Goal: Book appointment/travel/reservation

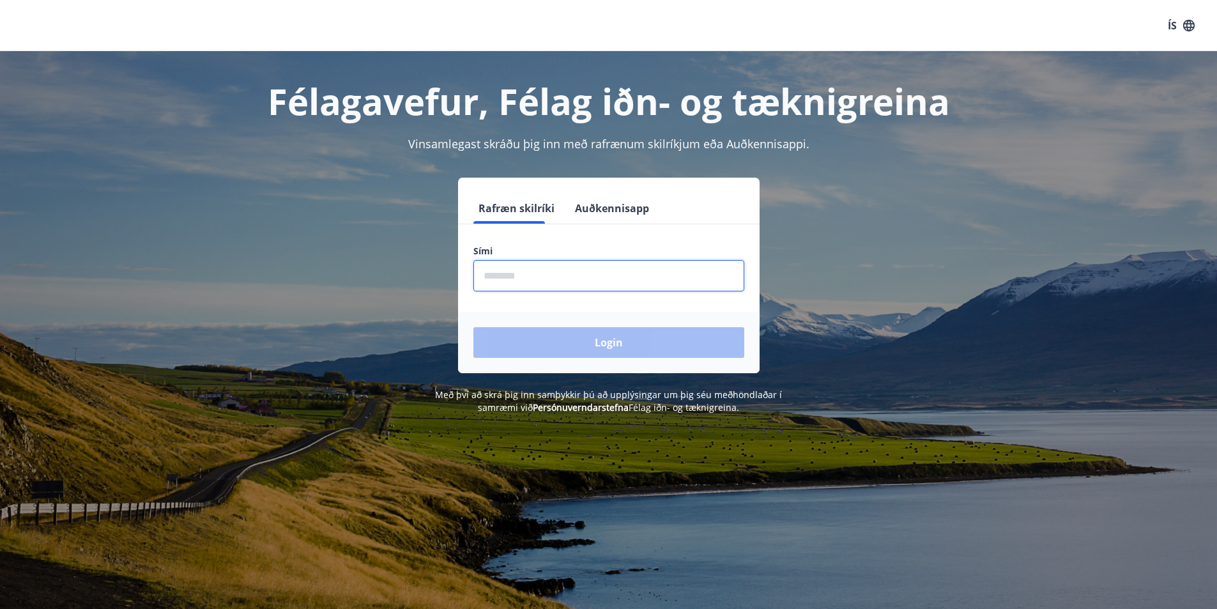
click at [497, 269] on input "phone" at bounding box center [608, 275] width 271 height 31
type input "********"
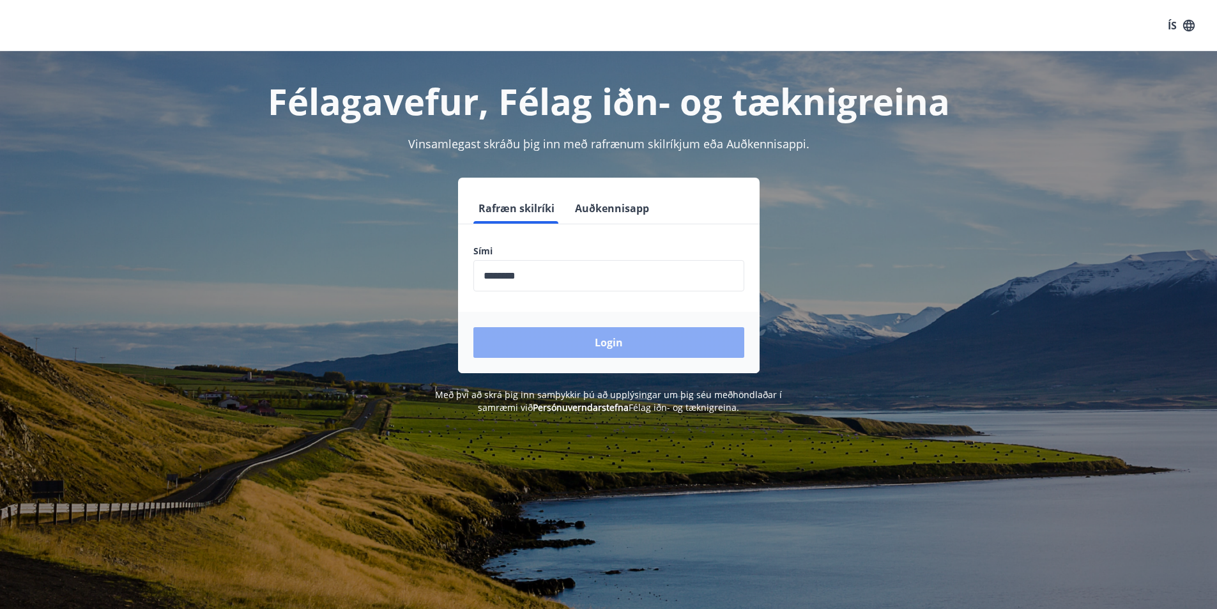
click at [608, 344] on button "Login" at bounding box center [608, 342] width 271 height 31
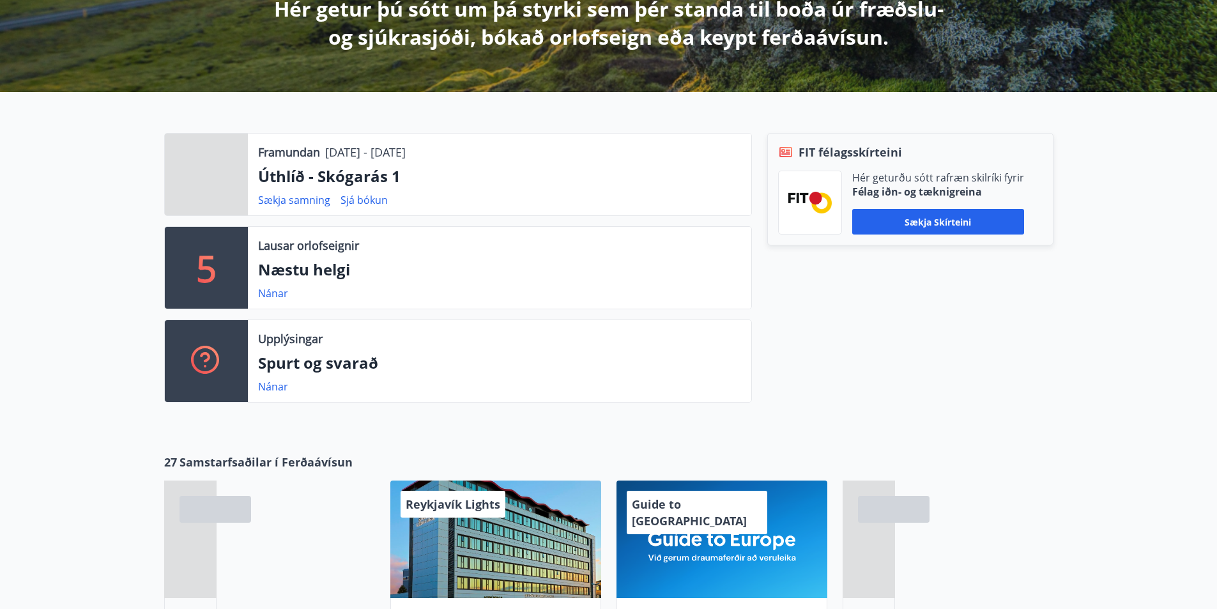
scroll to position [256, 0]
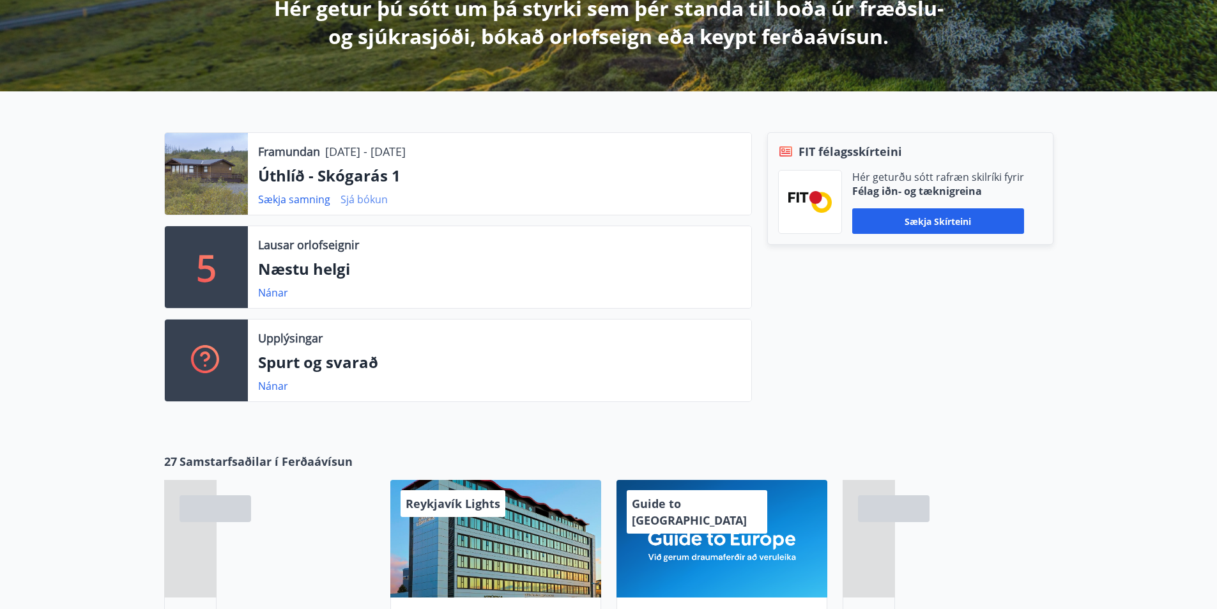
click at [356, 198] on link "Sjá bókun" at bounding box center [364, 199] width 47 height 14
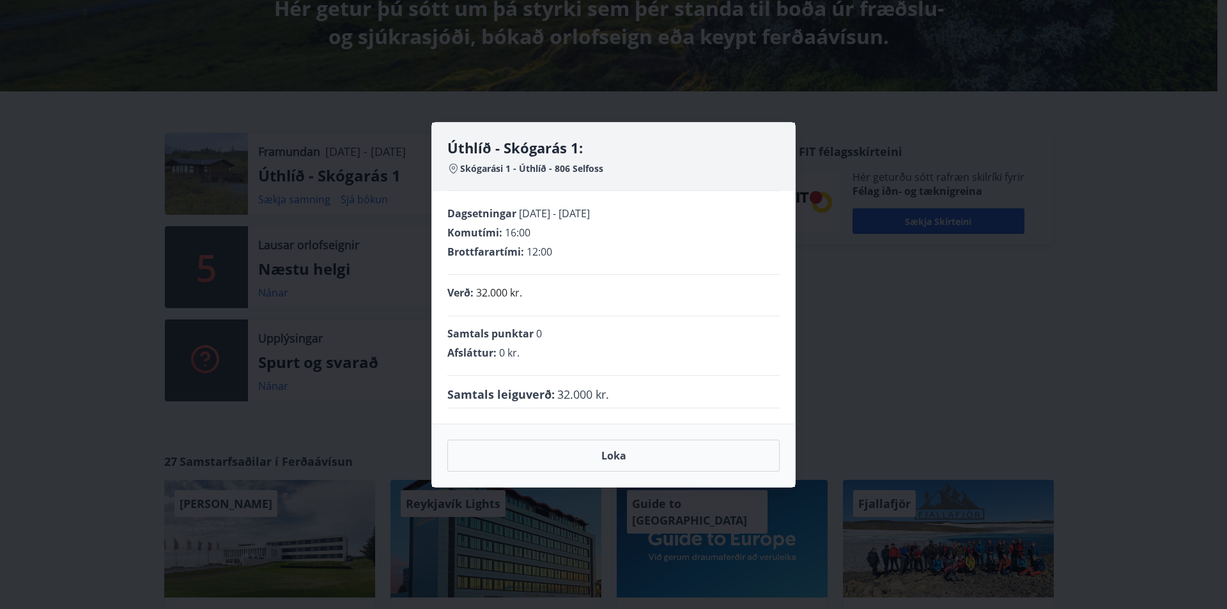
drag, startPoint x: 473, startPoint y: 150, endPoint x: 472, endPoint y: 245, distance: 94.6
click at [473, 156] on h4 "Úthlíð - Skógarás 1:" at bounding box center [613, 147] width 332 height 19
click at [620, 455] on button "Loka" at bounding box center [613, 456] width 332 height 32
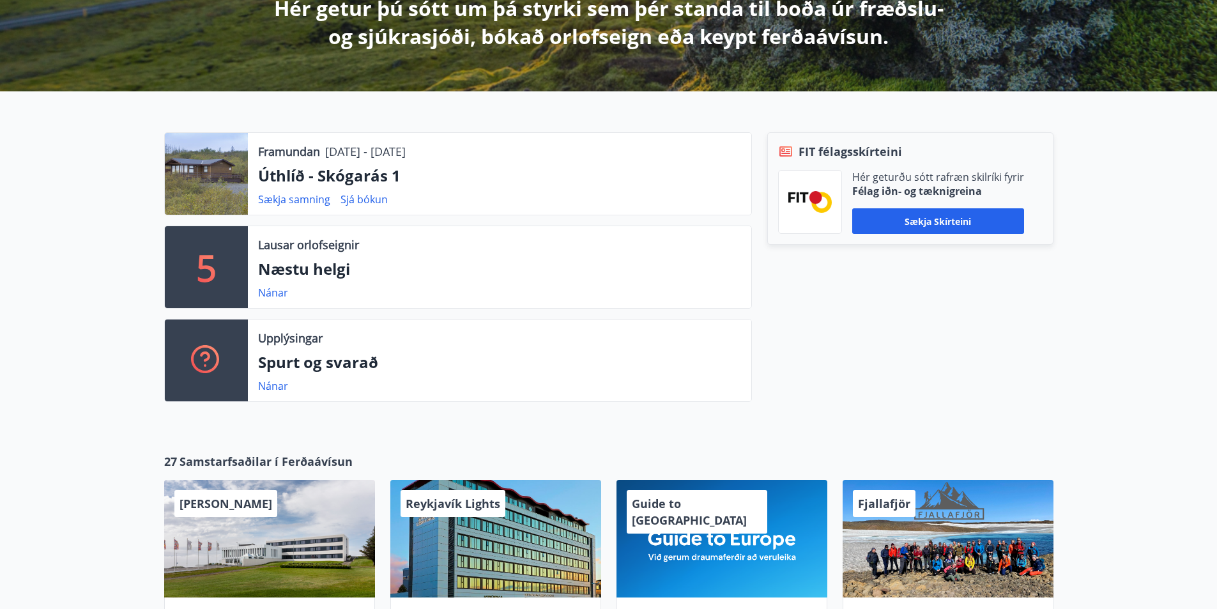
click at [211, 179] on div at bounding box center [206, 174] width 83 height 82
click at [204, 171] on div at bounding box center [206, 174] width 83 height 82
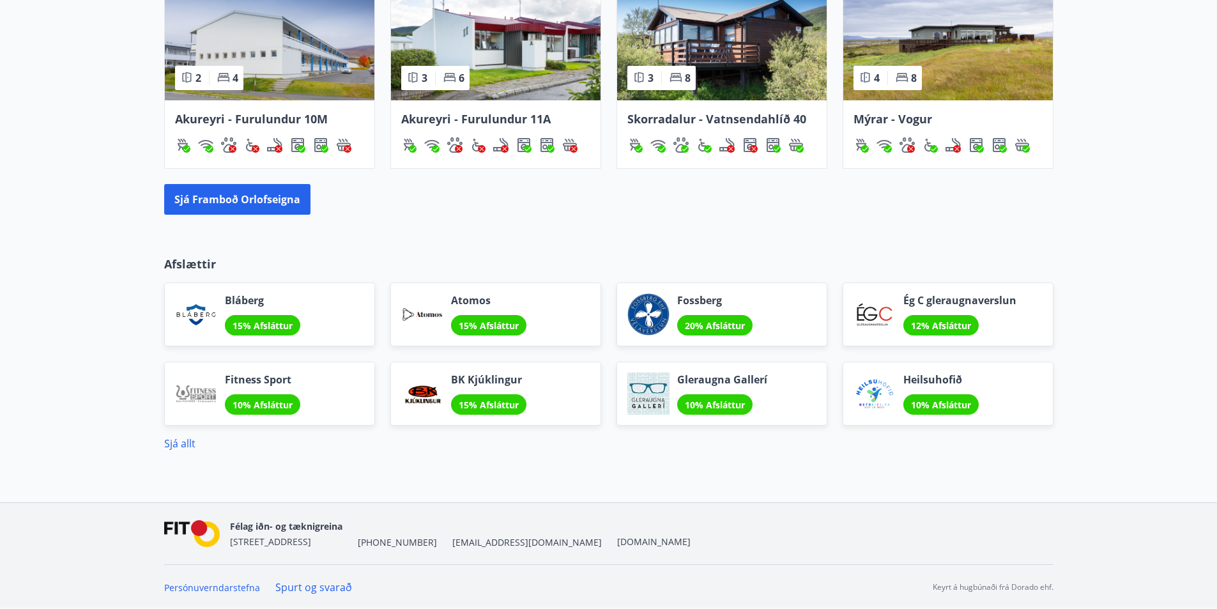
scroll to position [1029, 0]
click at [254, 195] on button "Sjá framboð orlofseigna" at bounding box center [237, 198] width 146 height 31
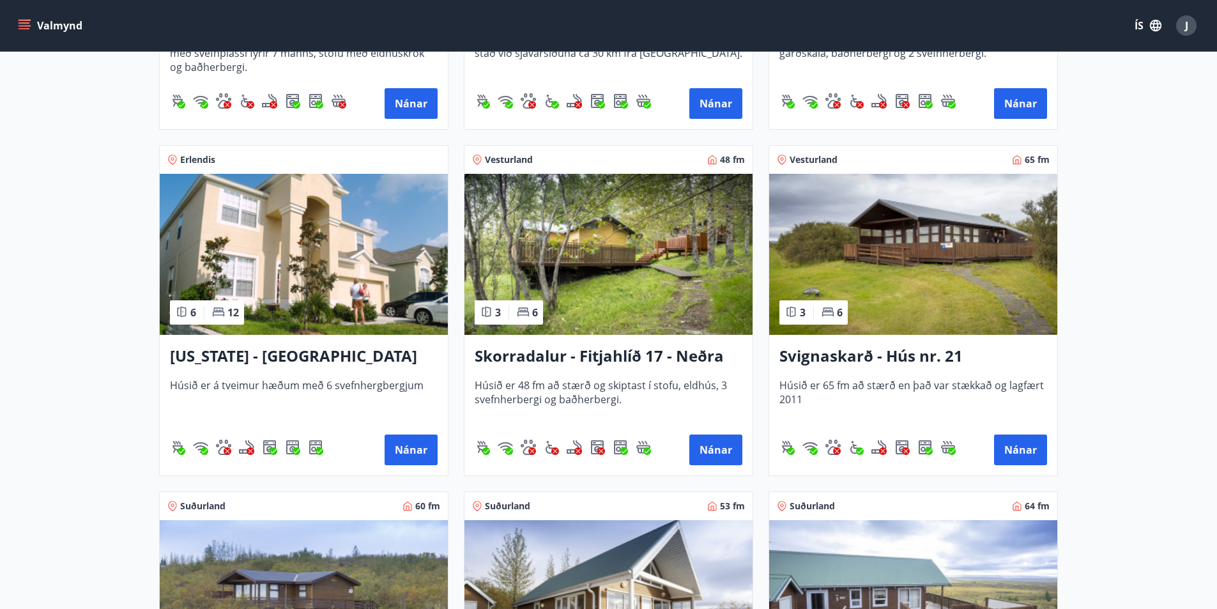
scroll to position [1789, 0]
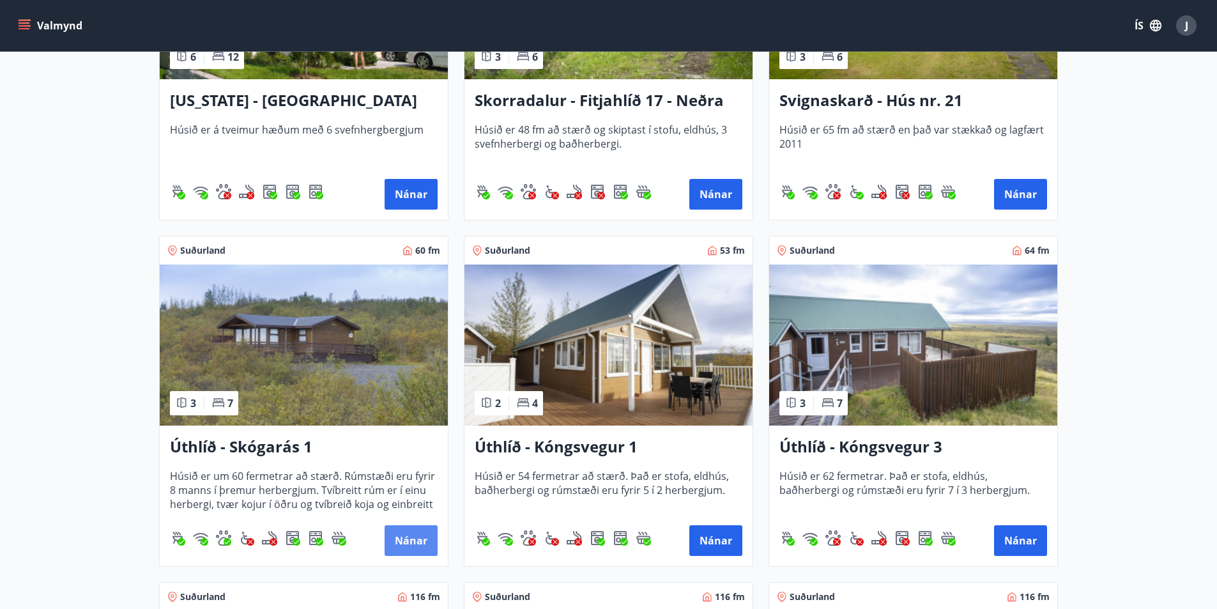
click at [411, 541] on button "Nánar" at bounding box center [411, 540] width 53 height 31
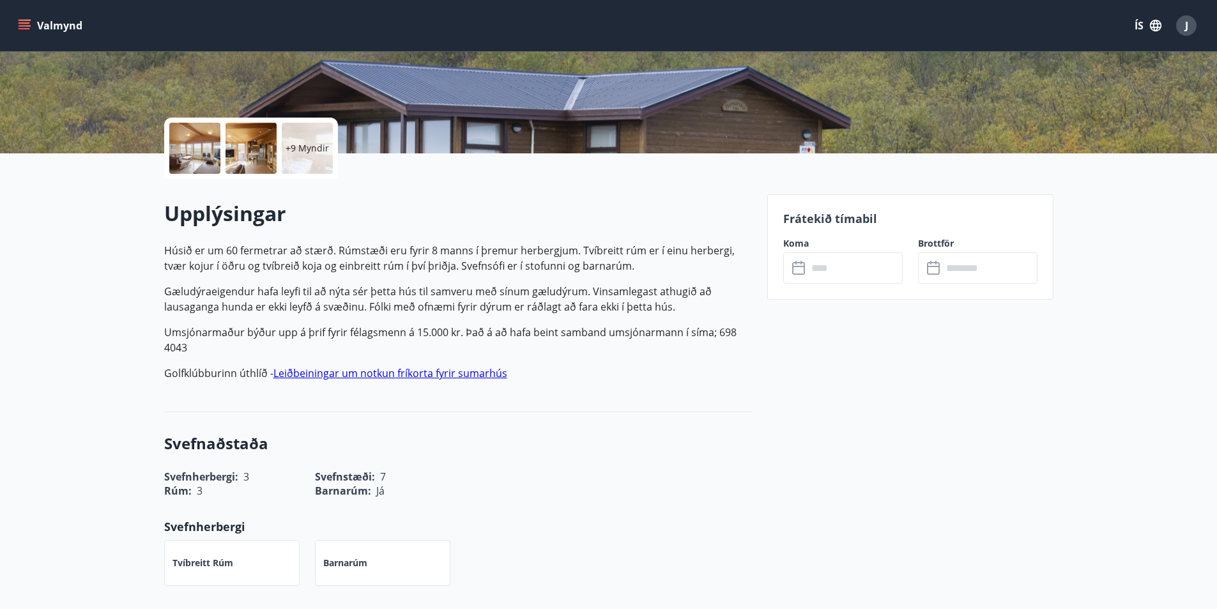
scroll to position [223, 0]
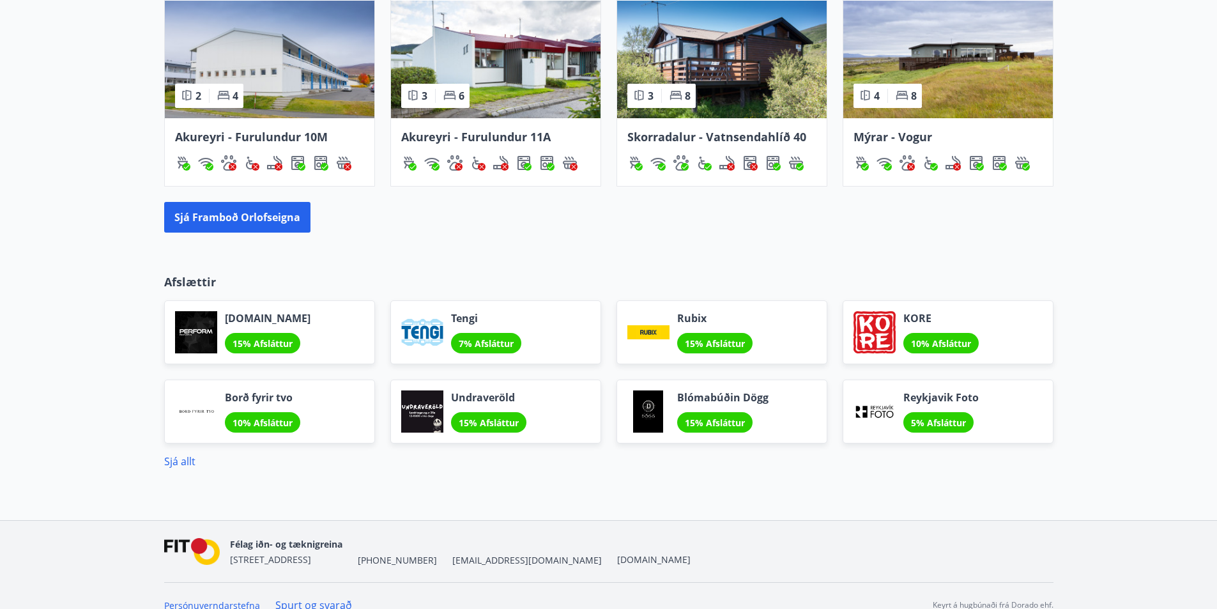
scroll to position [1029, 0]
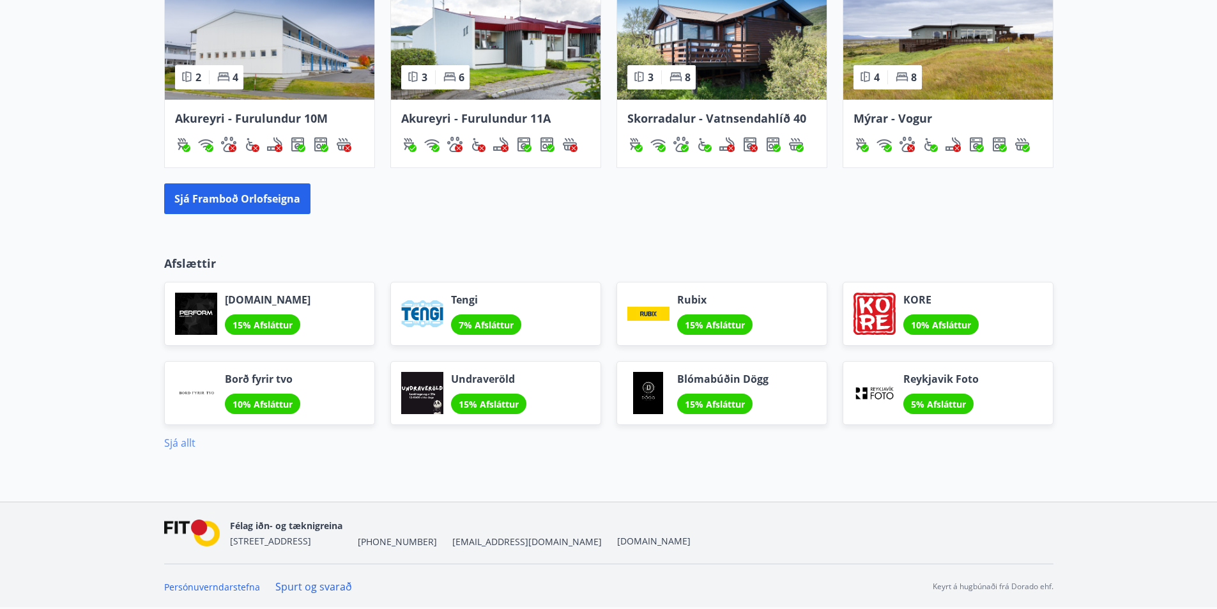
click at [185, 441] on link "Sjá allt" at bounding box center [179, 443] width 31 height 14
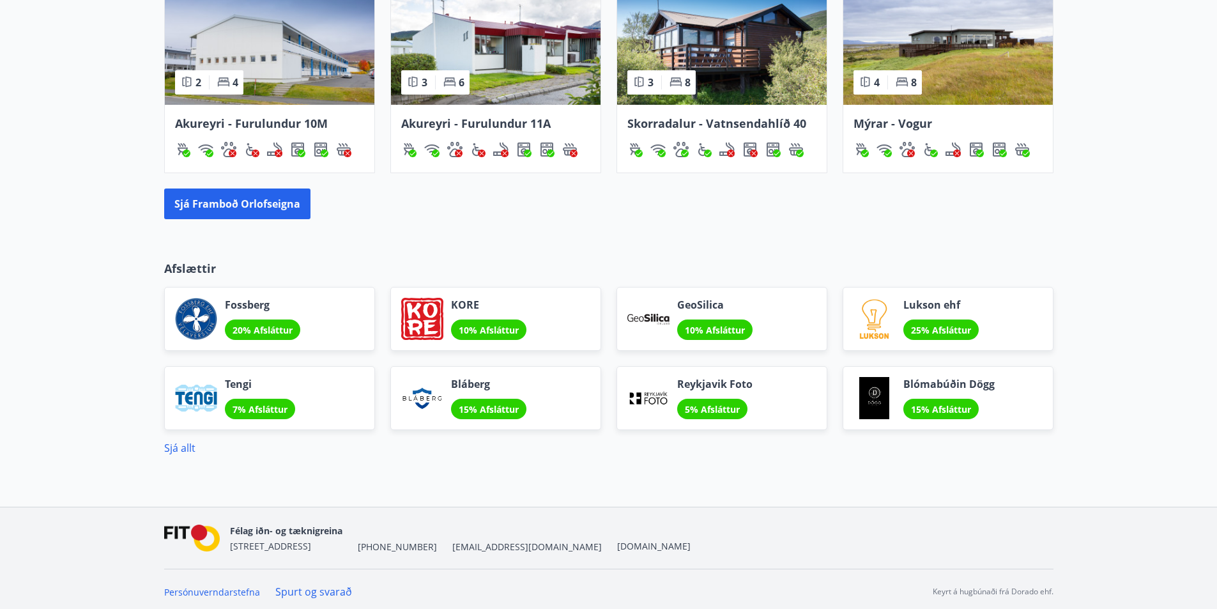
scroll to position [1029, 0]
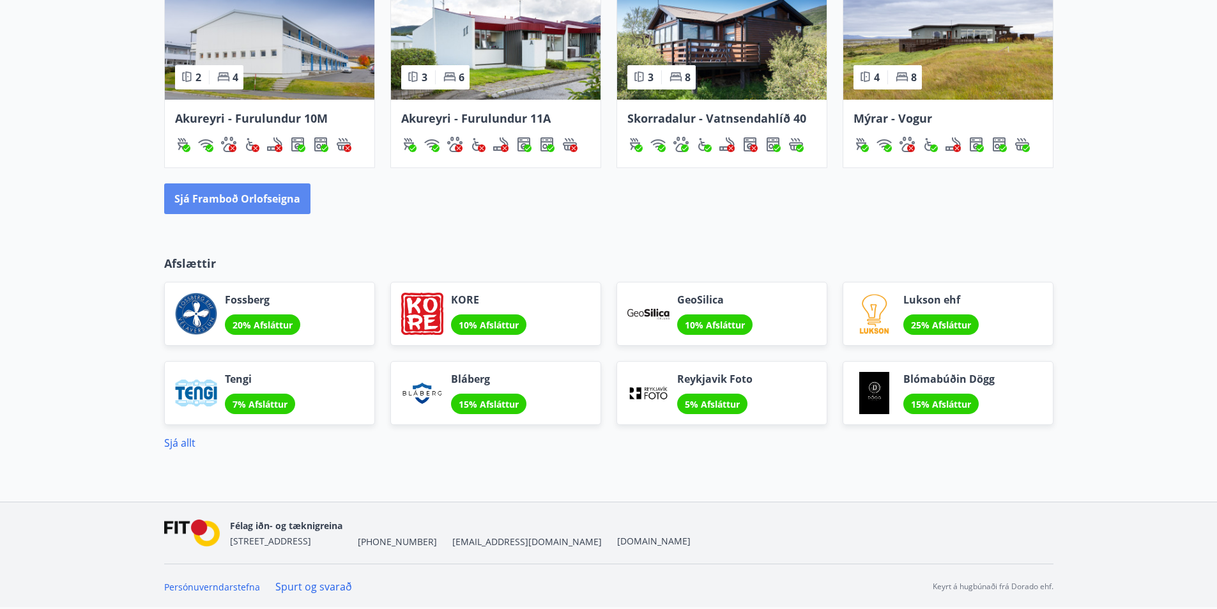
click at [230, 199] on button "Sjá framboð orlofseigna" at bounding box center [237, 198] width 146 height 31
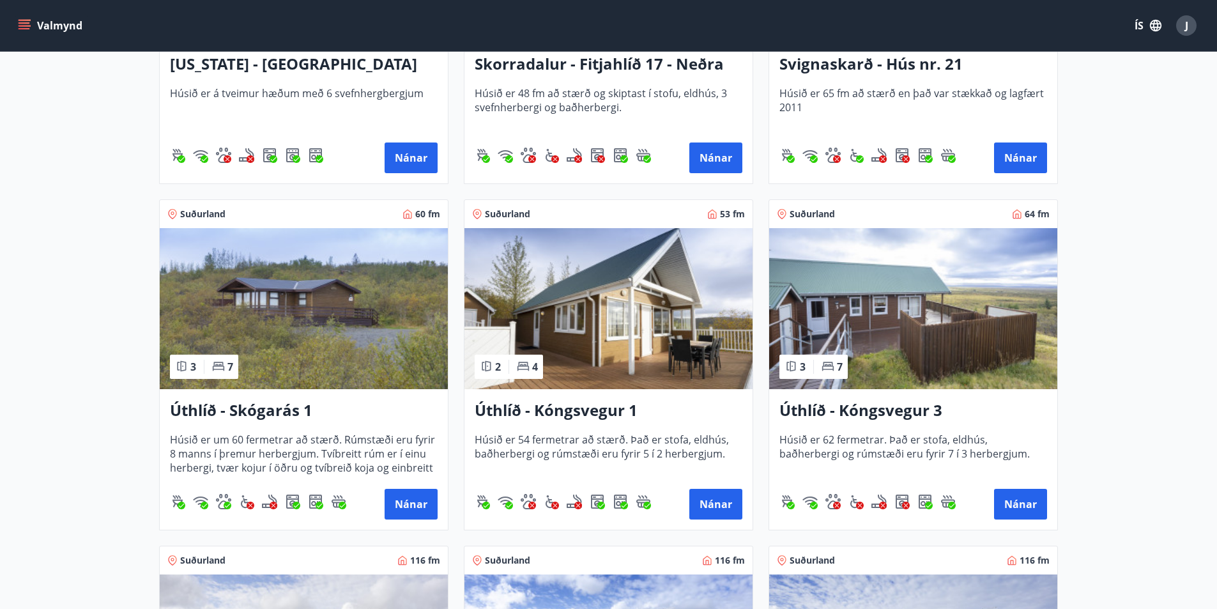
scroll to position [1853, 0]
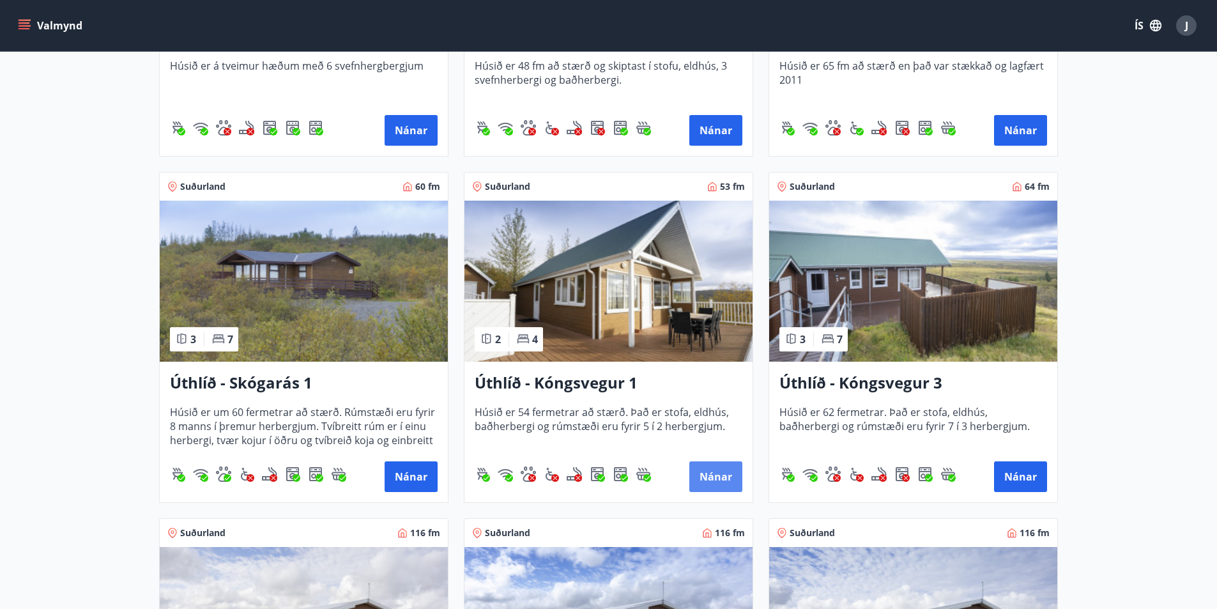
click at [711, 473] on button "Nánar" at bounding box center [715, 476] width 53 height 31
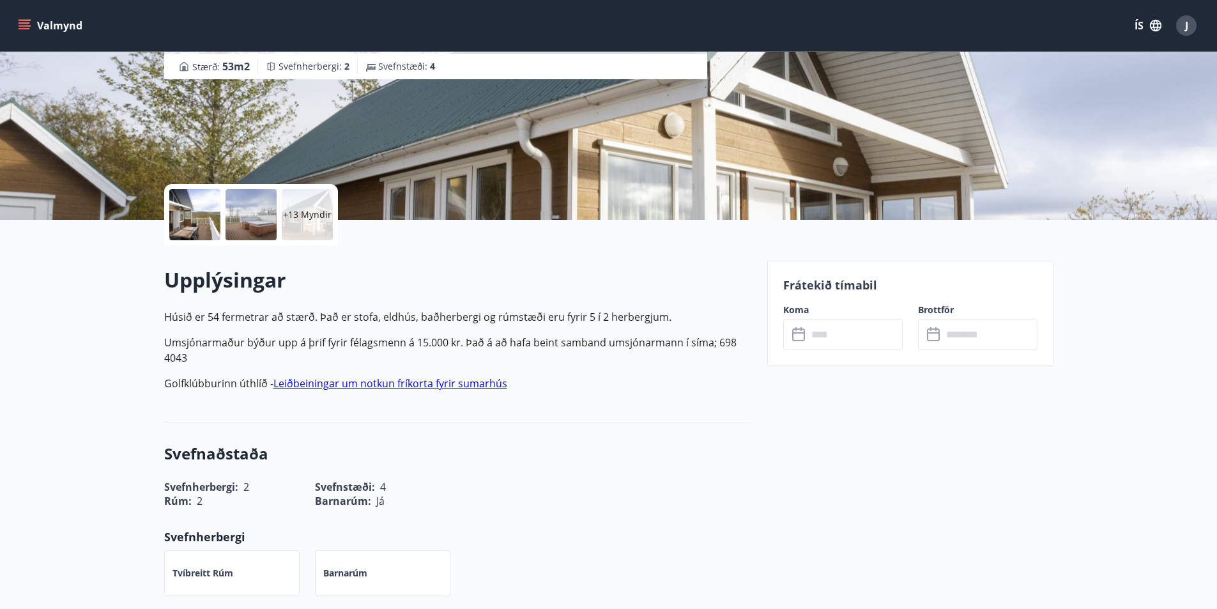
scroll to position [128, 0]
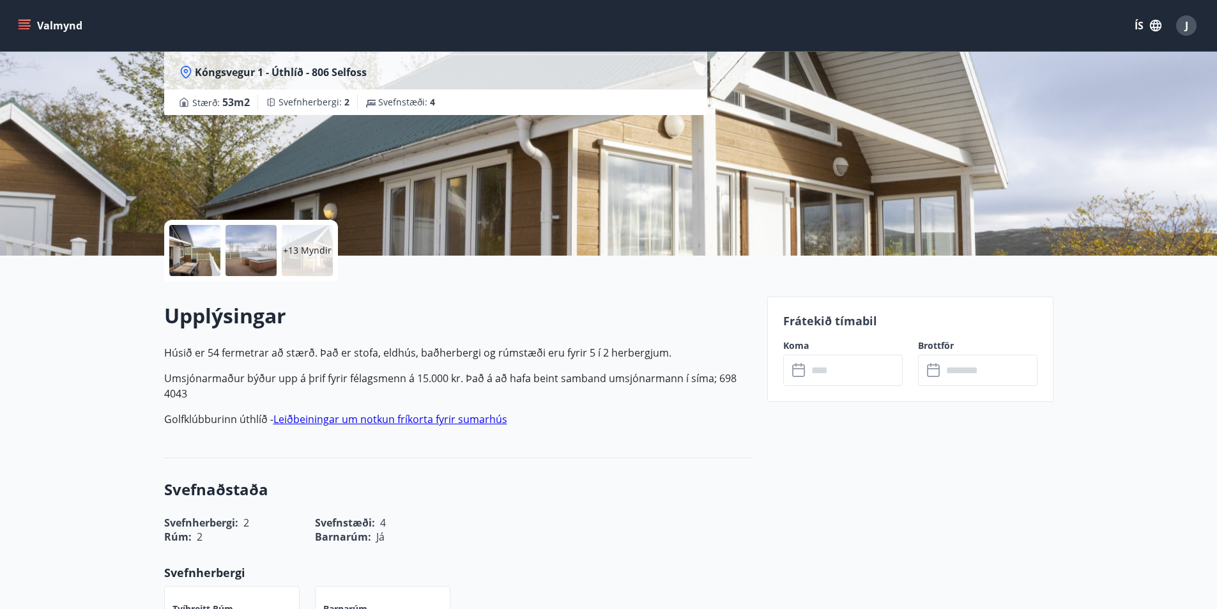
click at [802, 375] on icon at bounding box center [799, 370] width 15 height 15
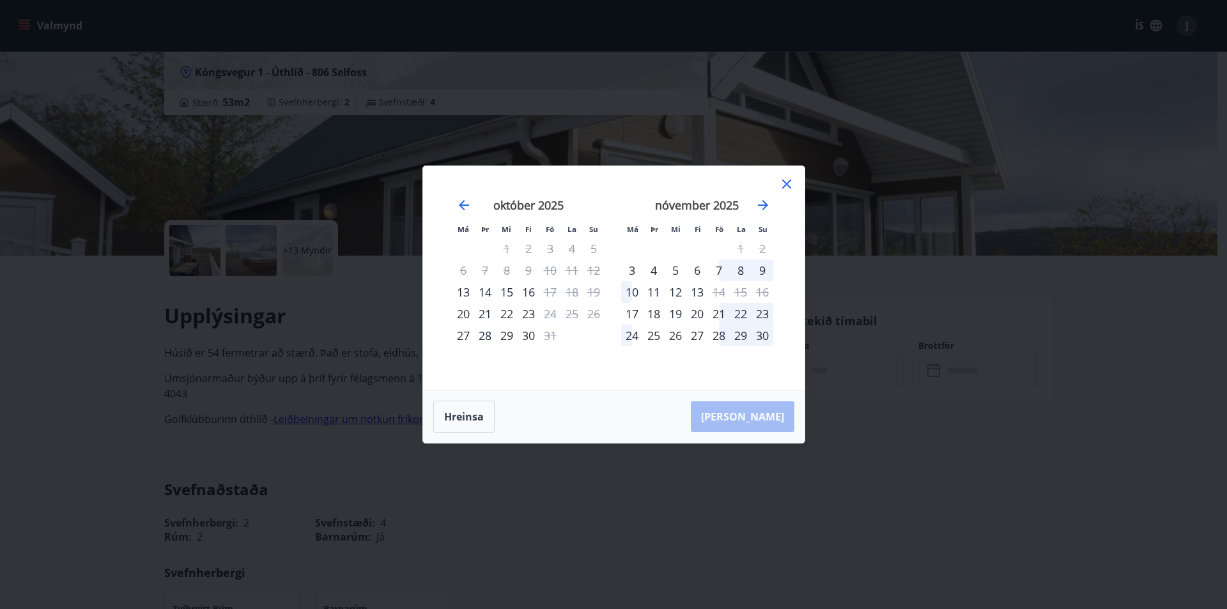
click at [788, 182] on icon at bounding box center [786, 184] width 9 height 9
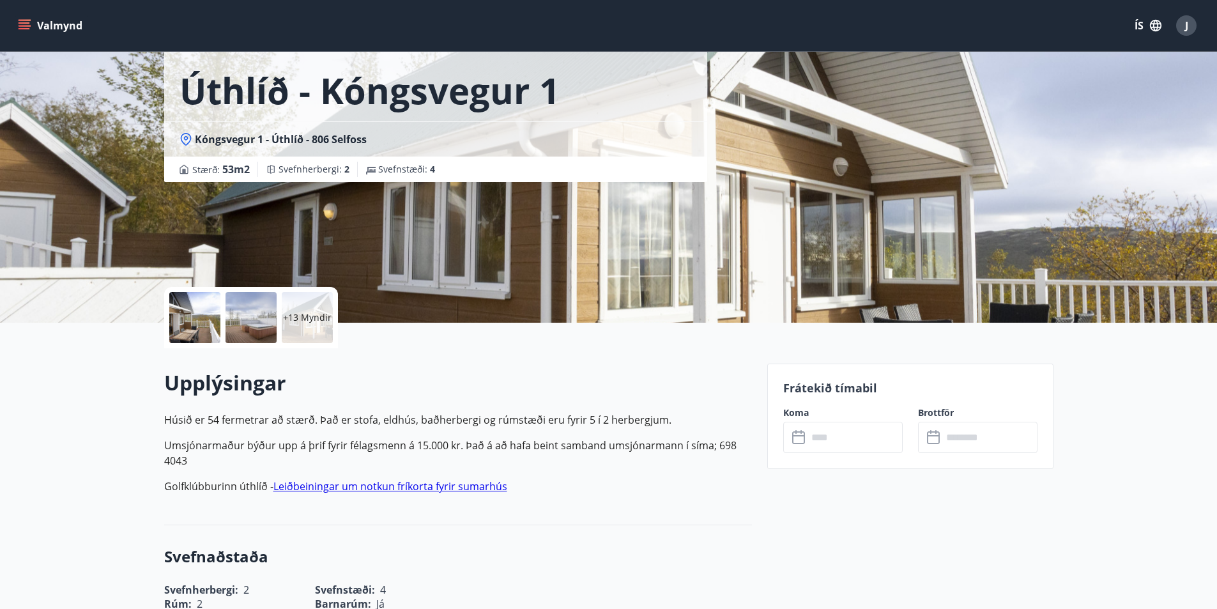
scroll to position [0, 0]
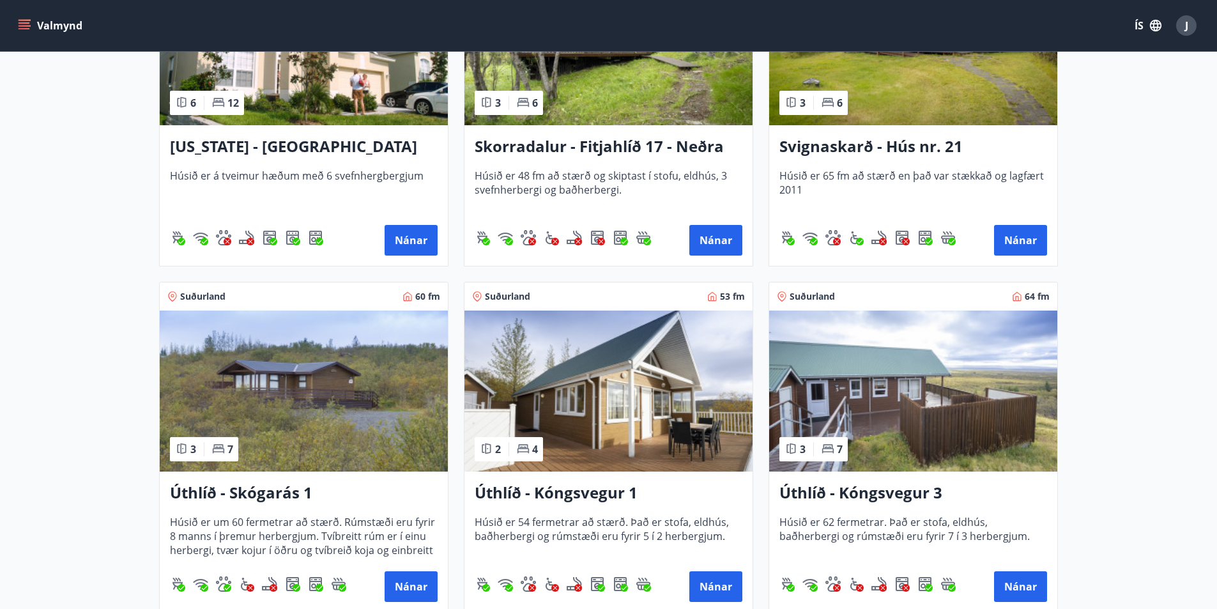
scroll to position [1853, 0]
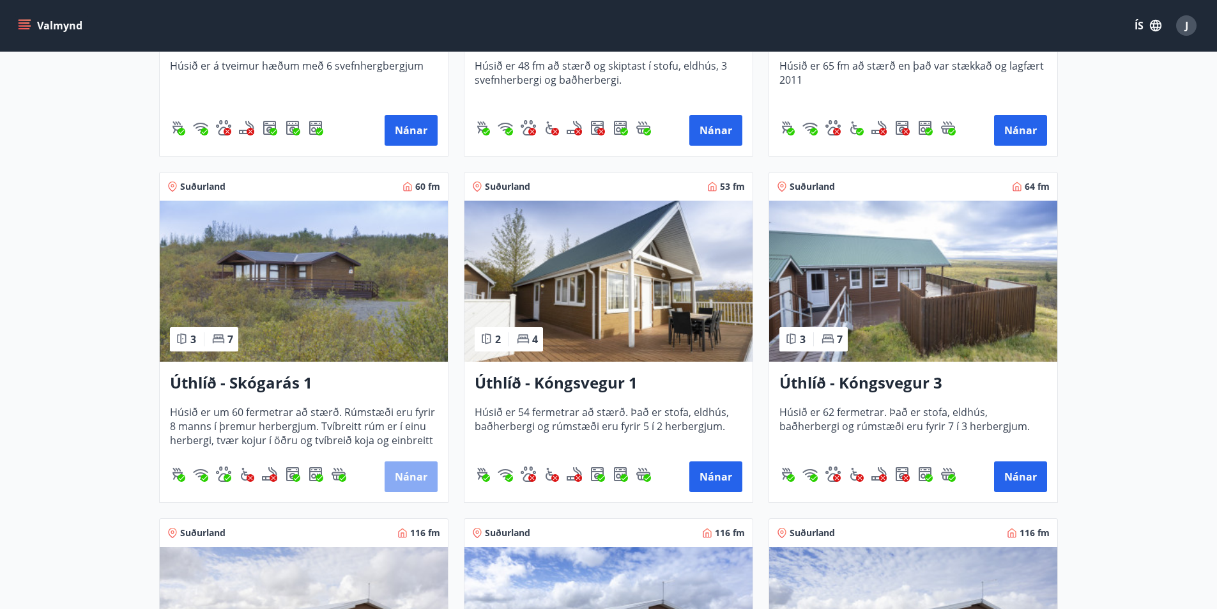
click at [411, 473] on button "Nánar" at bounding box center [411, 476] width 53 height 31
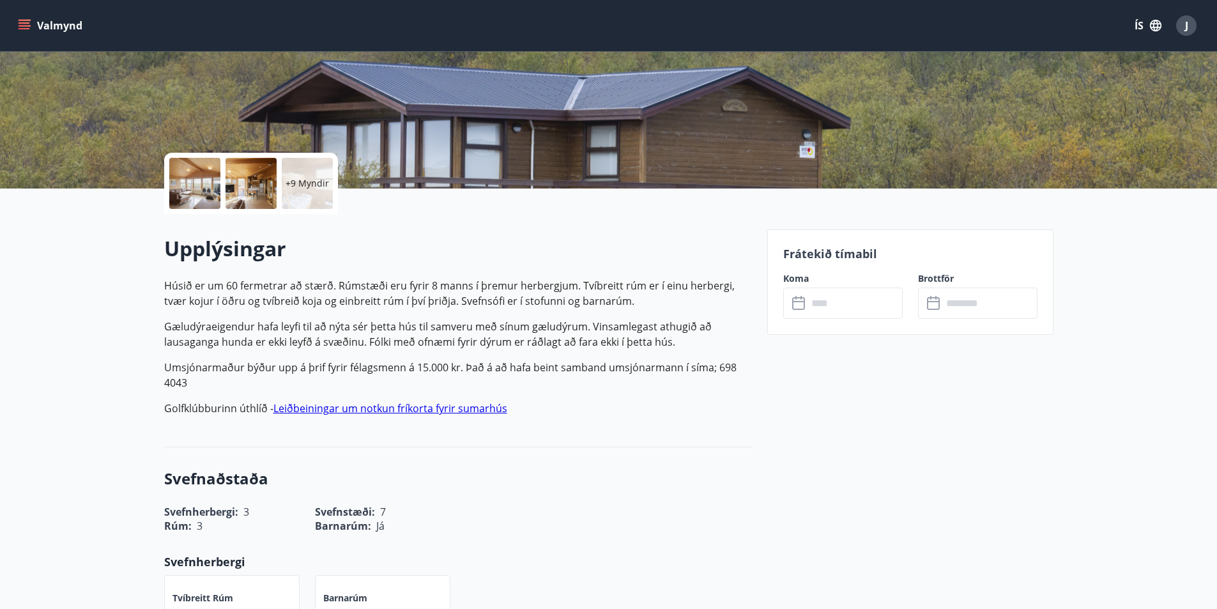
scroll to position [256, 0]
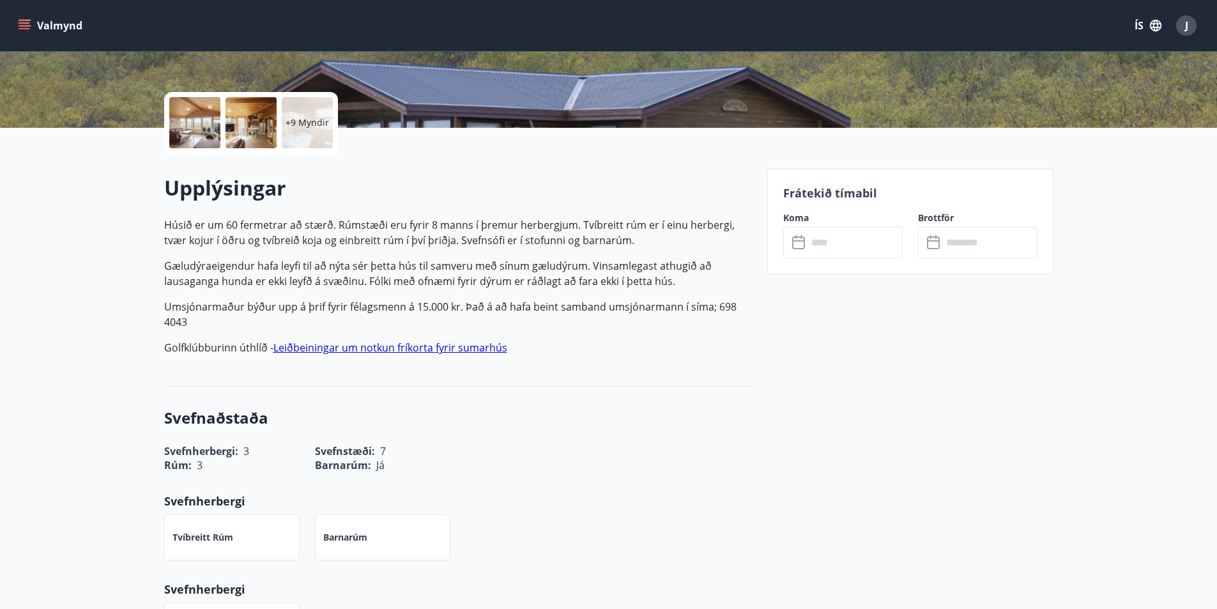
click at [800, 245] on icon at bounding box center [799, 242] width 15 height 15
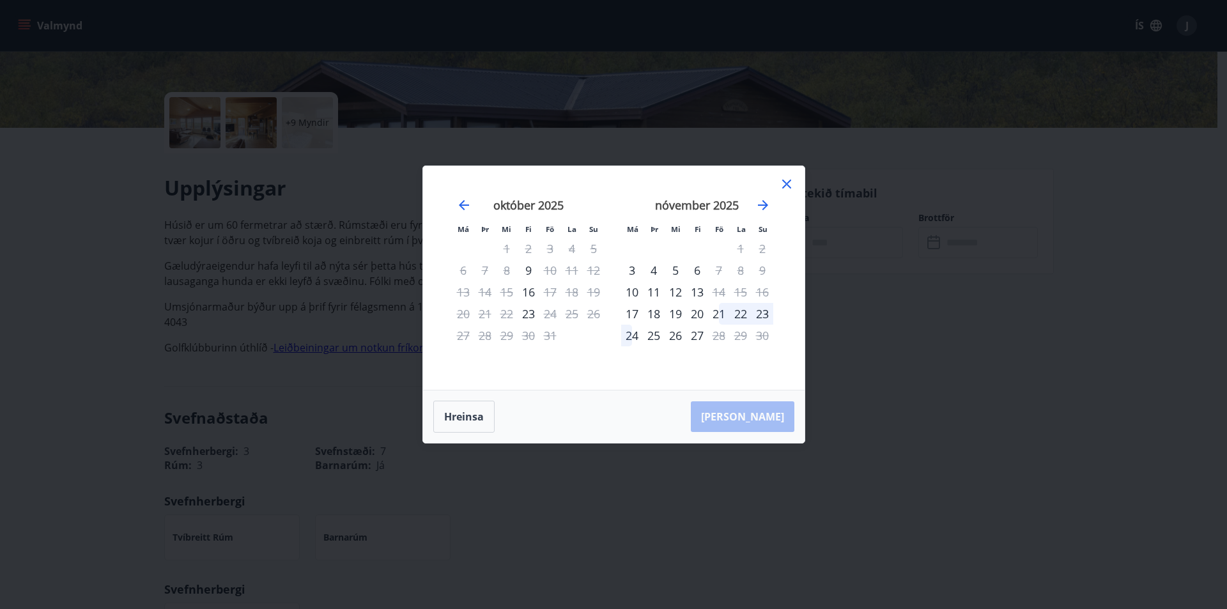
click at [789, 181] on icon at bounding box center [786, 183] width 15 height 15
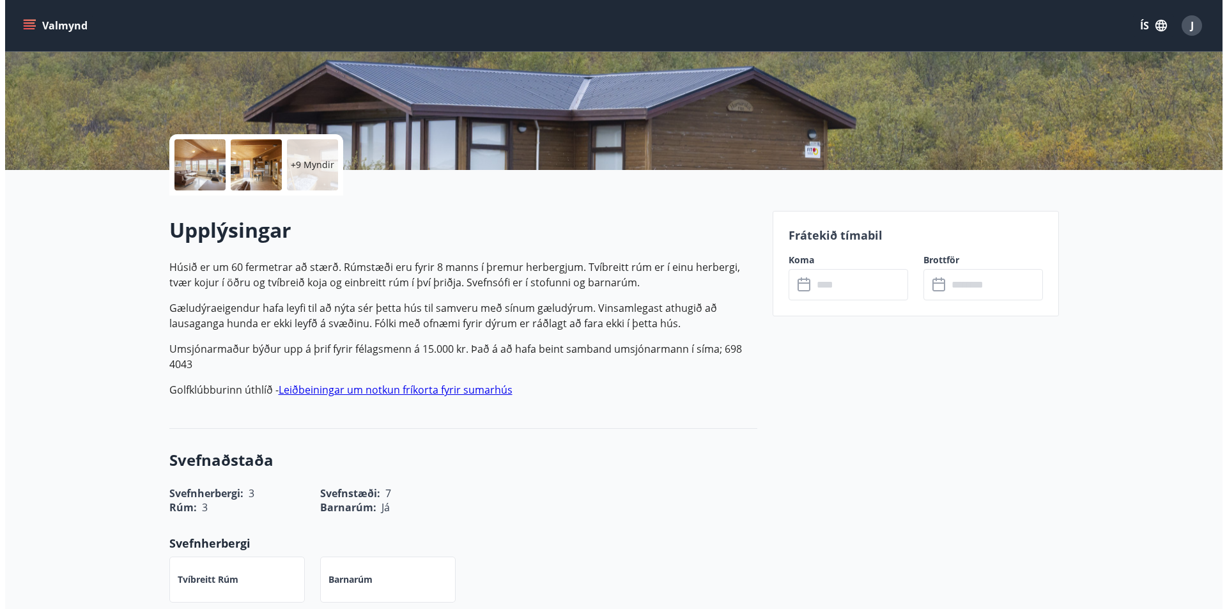
scroll to position [192, 0]
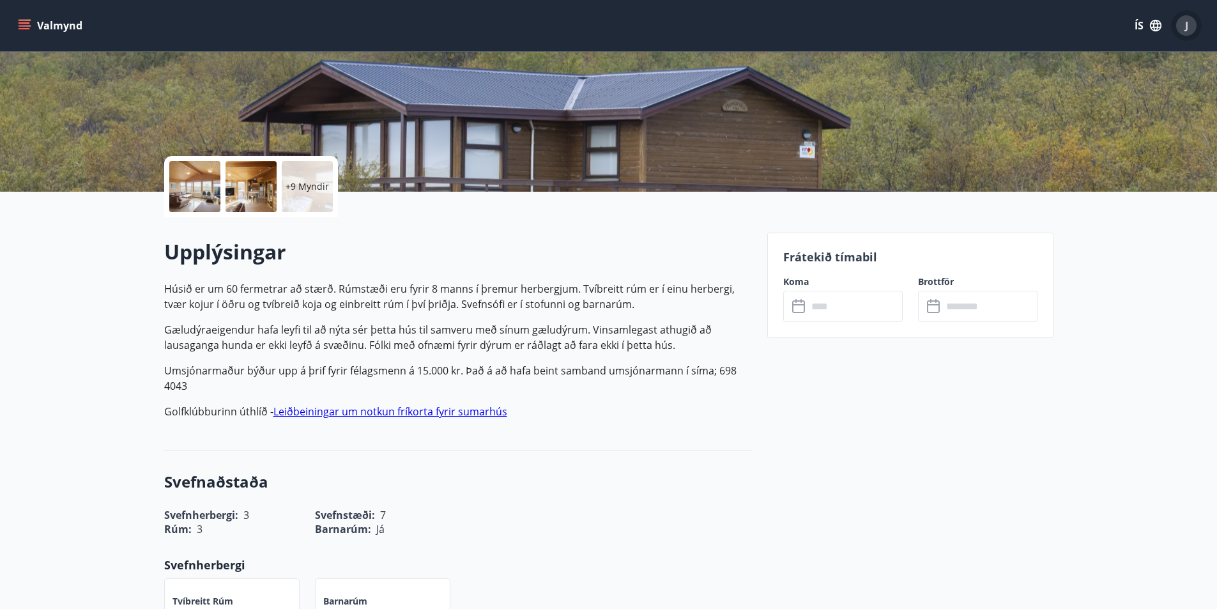
click at [1186, 26] on span "J" at bounding box center [1186, 26] width 3 height 14
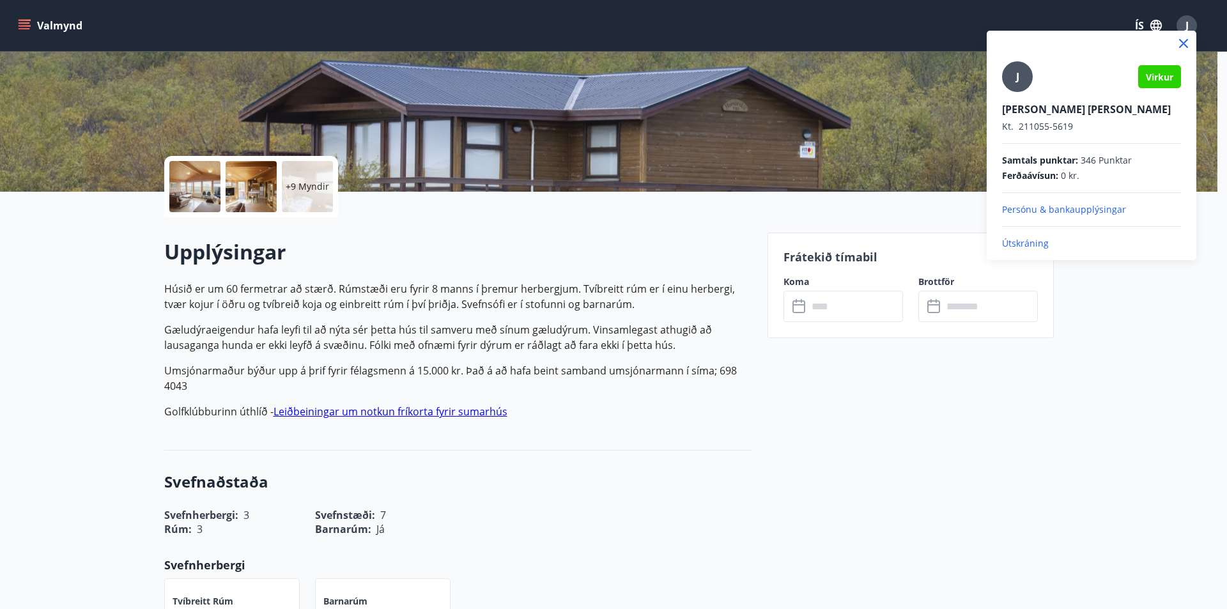
click at [1023, 245] on p "Útskráning" at bounding box center [1091, 243] width 179 height 13
